Goal: Information Seeking & Learning: Learn about a topic

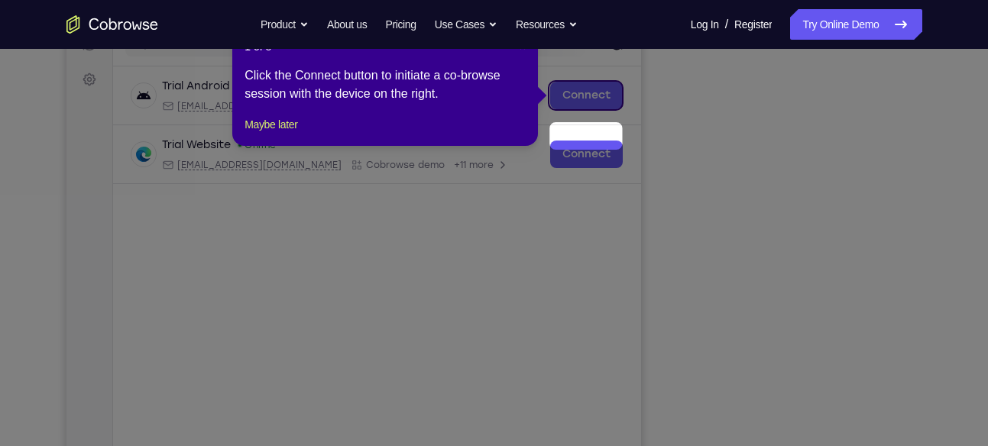
scroll to position [166, 0]
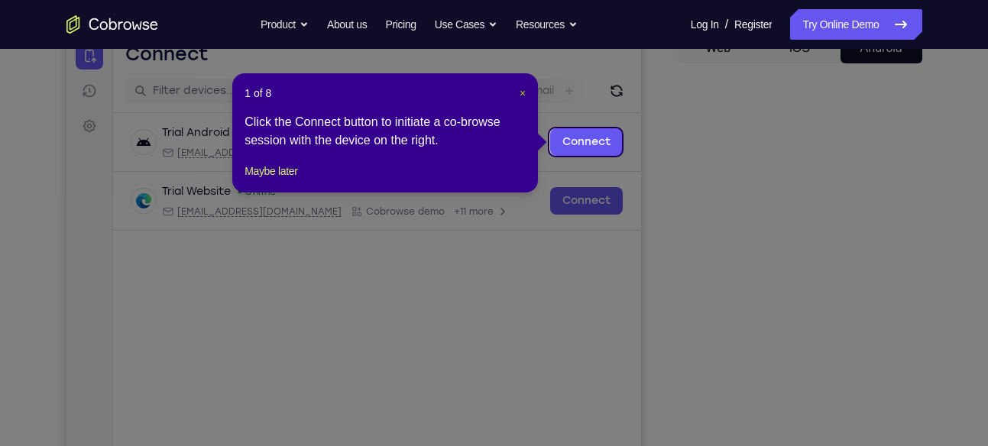
click at [520, 89] on span "×" at bounding box center [523, 93] width 6 height 12
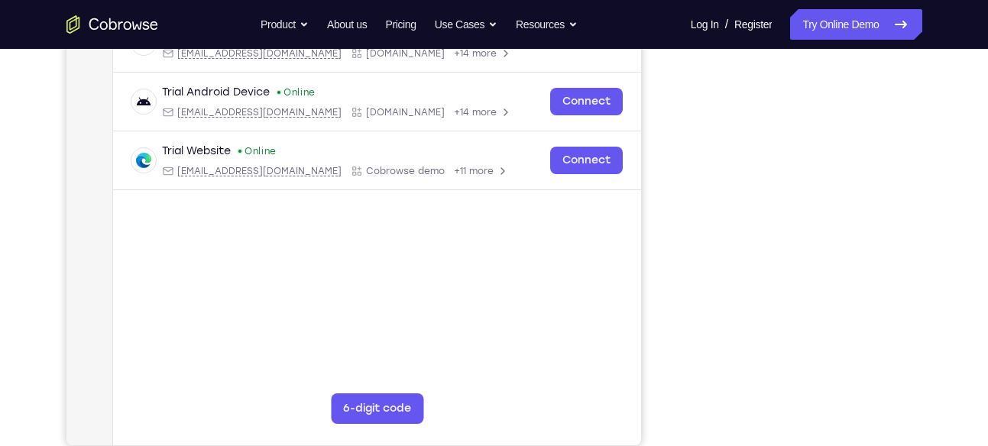
scroll to position [261, 0]
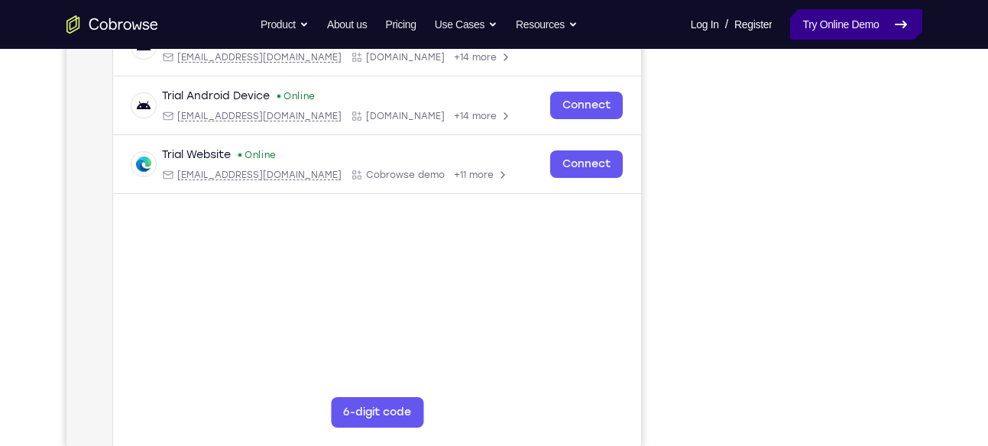
click at [866, 18] on link "Try Online Demo" at bounding box center [855, 24] width 131 height 31
